Goal: Transaction & Acquisition: Obtain resource

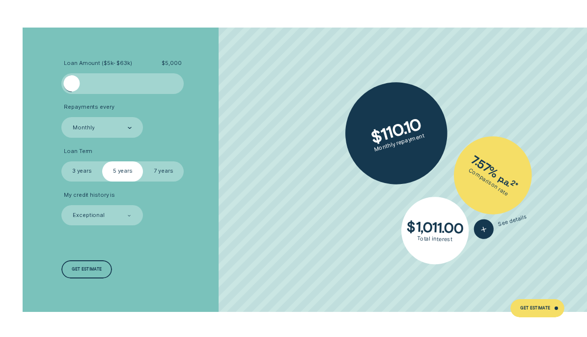
scroll to position [1492, 0]
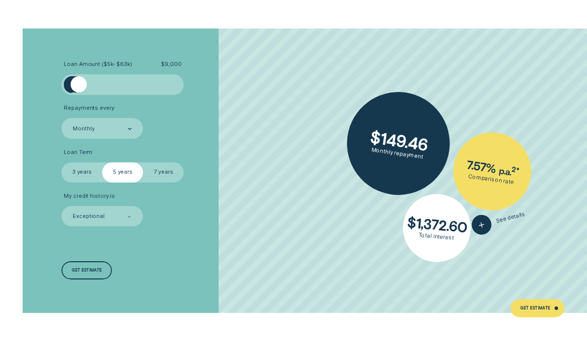
drag, startPoint x: 72, startPoint y: 86, endPoint x: 79, endPoint y: 88, distance: 7.9
click at [79, 88] on div at bounding box center [79, 84] width 16 height 16
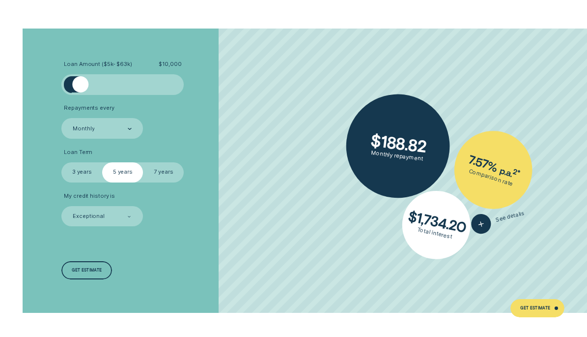
click at [81, 88] on div at bounding box center [80, 84] width 16 height 16
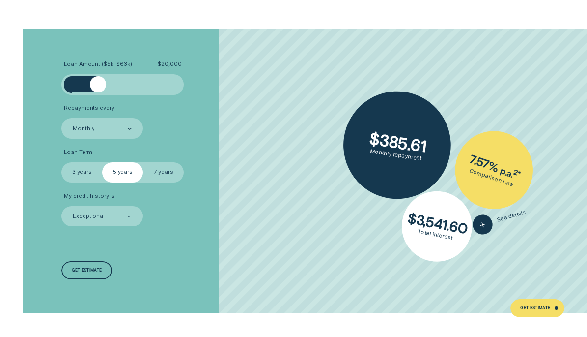
drag, startPoint x: 81, startPoint y: 88, endPoint x: 97, endPoint y: 90, distance: 15.9
click at [97, 90] on div at bounding box center [98, 84] width 16 height 16
click at [98, 84] on div at bounding box center [98, 84] width 16 height 16
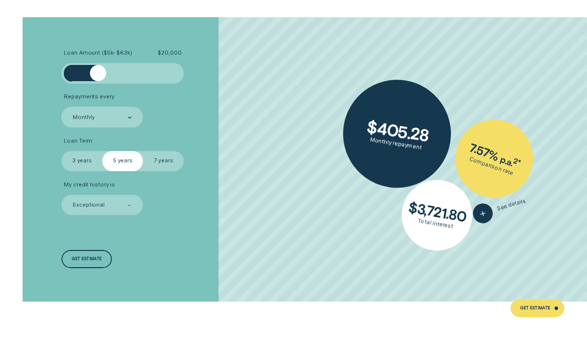
scroll to position [1502, 0]
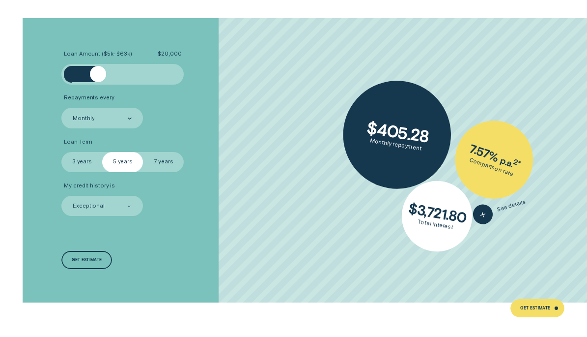
click at [162, 170] on label "7 years" at bounding box center [163, 162] width 41 height 20
click at [143, 152] on input "7 years" at bounding box center [143, 152] width 0 height 0
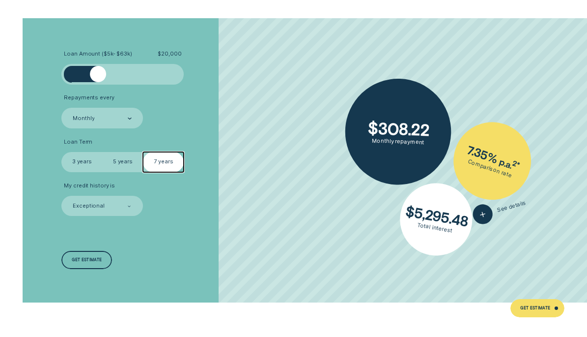
click at [92, 162] on label "3 years" at bounding box center [81, 162] width 41 height 20
click at [61, 152] on input "3 years" at bounding box center [61, 152] width 0 height 0
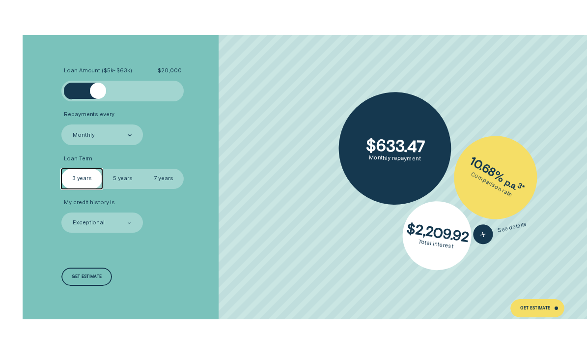
scroll to position [1488, 0]
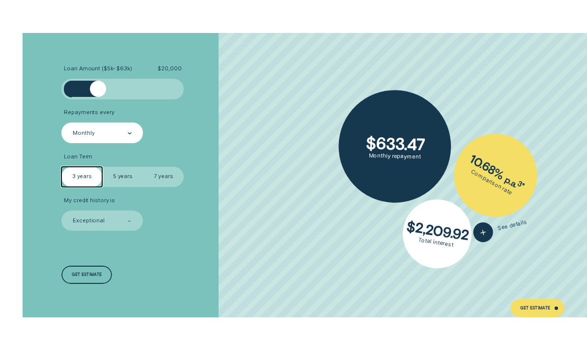
click at [108, 131] on div "Monthly" at bounding box center [102, 133] width 60 height 8
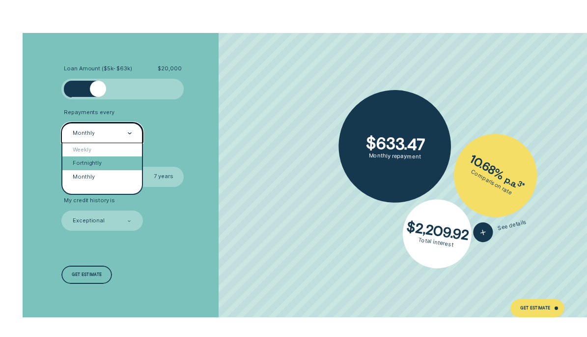
click at [95, 164] on div "Fortnightly" at bounding box center [101, 163] width 79 height 14
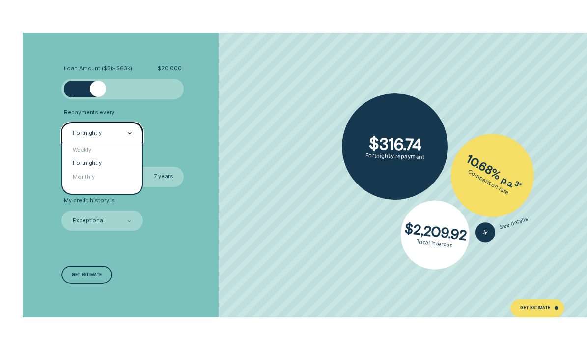
click at [98, 138] on div "Fortnightly" at bounding box center [101, 132] width 81 height 20
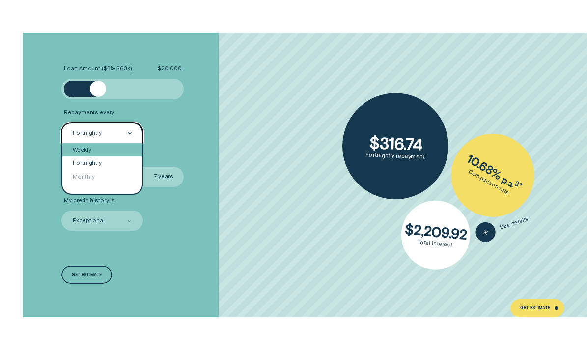
click at [90, 149] on div "Weekly" at bounding box center [101, 150] width 79 height 14
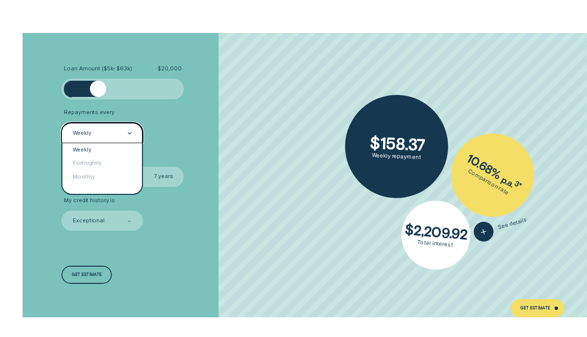
click at [99, 133] on div "Weekly" at bounding box center [102, 133] width 60 height 8
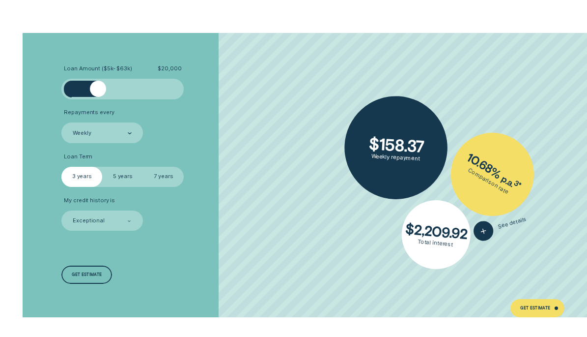
click at [131, 35] on div "Loan Amount ( $5k - $63k ) $ 20,000 Repayments every Weekly Loan Term Select Lo…" at bounding box center [157, 175] width 196 height 285
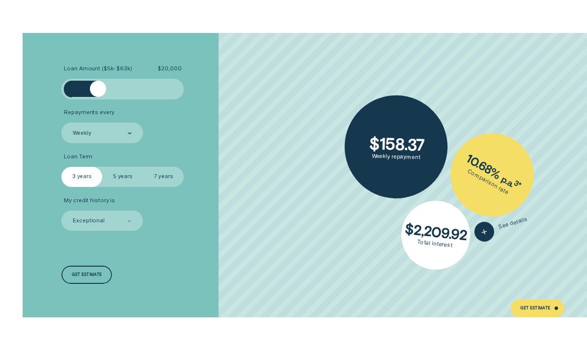
click at [170, 182] on label "7 years" at bounding box center [163, 177] width 41 height 20
click at [143, 167] on input "7 years" at bounding box center [143, 167] width 0 height 0
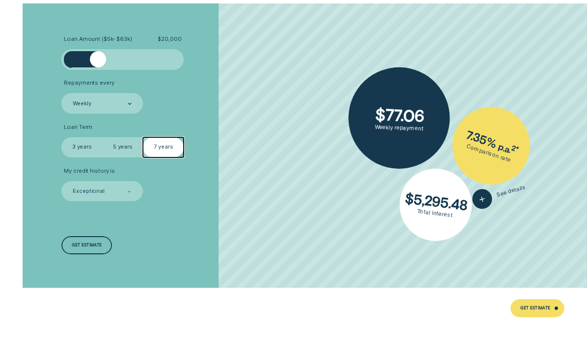
scroll to position [1519, 0]
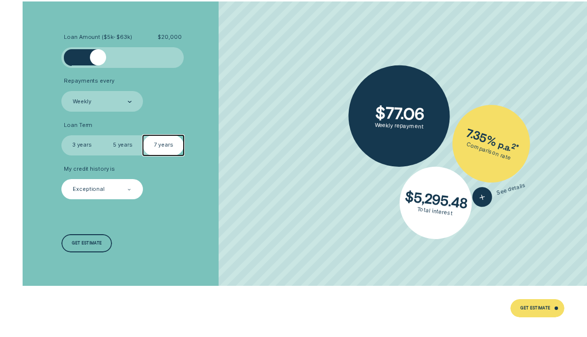
click at [110, 179] on div "Exceptional" at bounding box center [101, 189] width 81 height 20
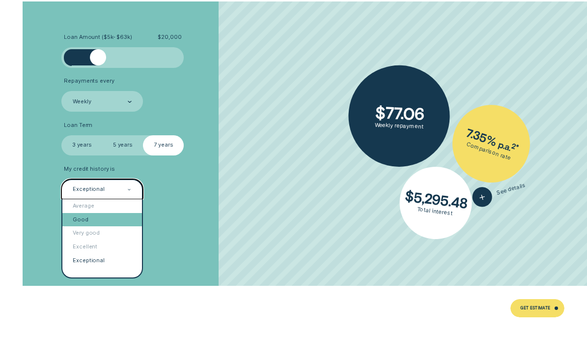
click at [100, 223] on div "Good" at bounding box center [101, 220] width 79 height 14
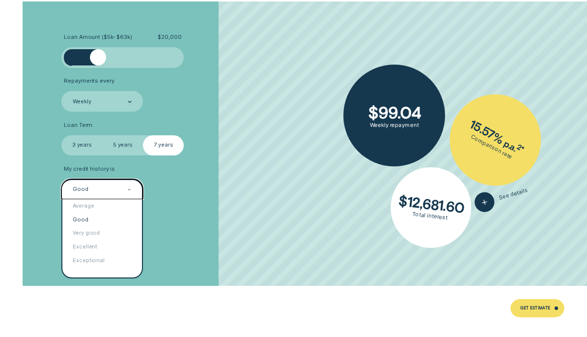
click at [104, 193] on div "Good" at bounding box center [102, 189] width 60 height 8
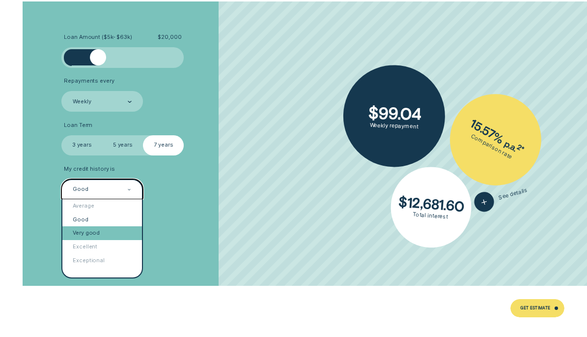
click at [95, 236] on div "Very good" at bounding box center [101, 233] width 79 height 14
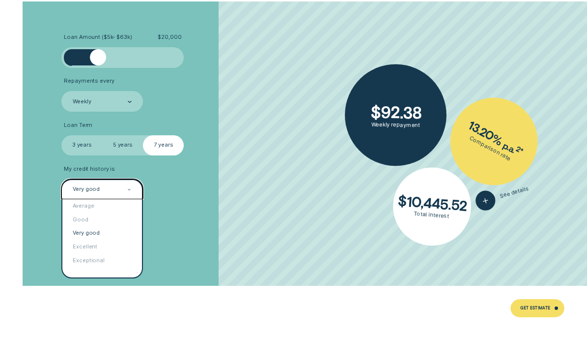
click at [114, 194] on div "Very good" at bounding box center [101, 189] width 81 height 20
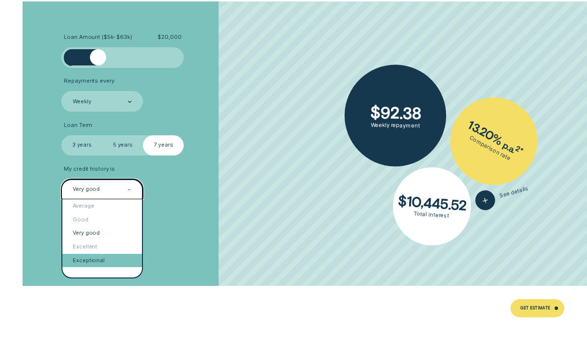
click at [93, 254] on div "Exceptional" at bounding box center [101, 261] width 79 height 14
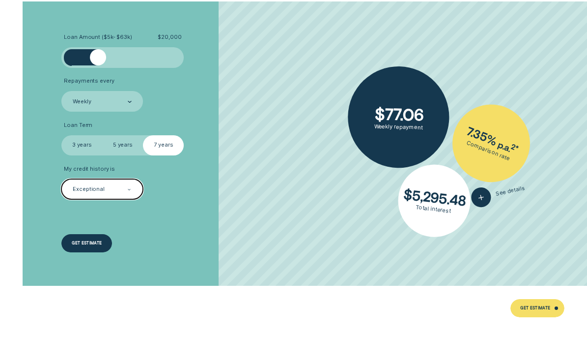
click at [101, 239] on div "Get estimate" at bounding box center [86, 243] width 50 height 18
